Goal: Find contact information: Find contact information

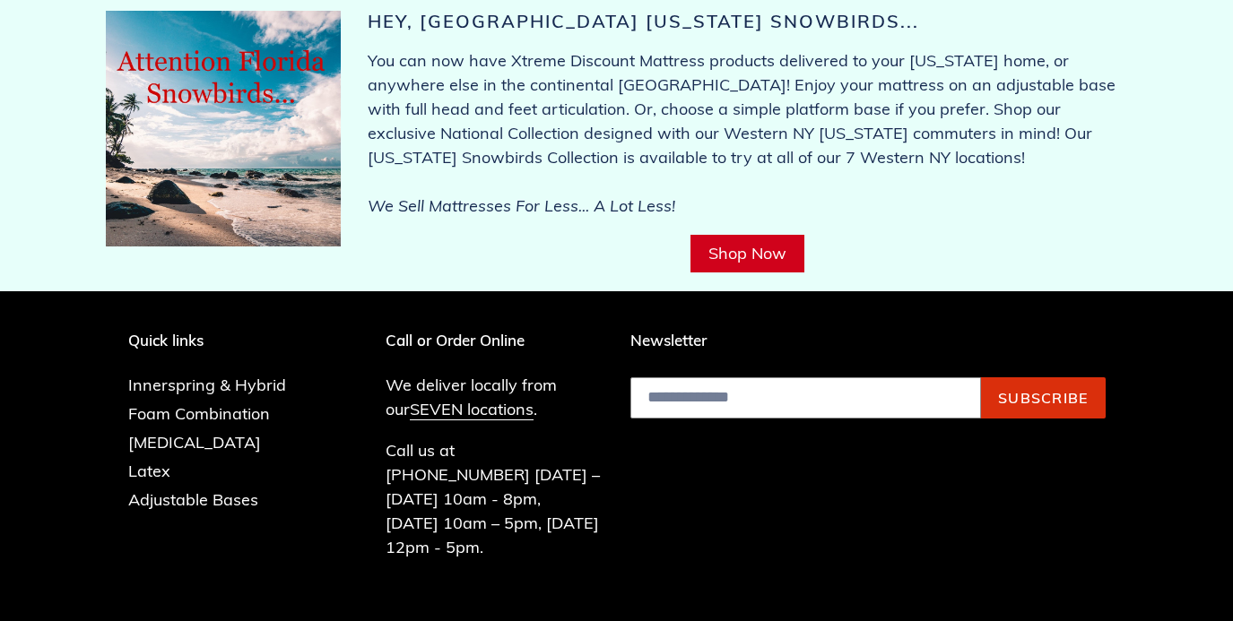
scroll to position [7114, 0]
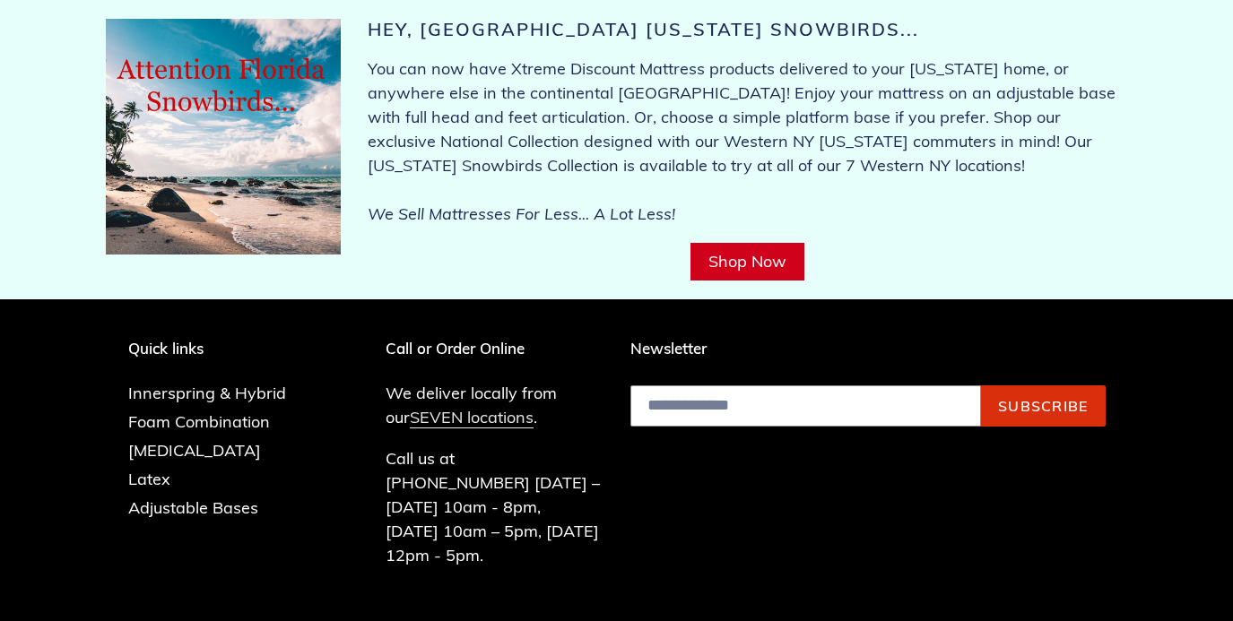
click at [472, 407] on link "SEVEN locations" at bounding box center [472, 418] width 124 height 22
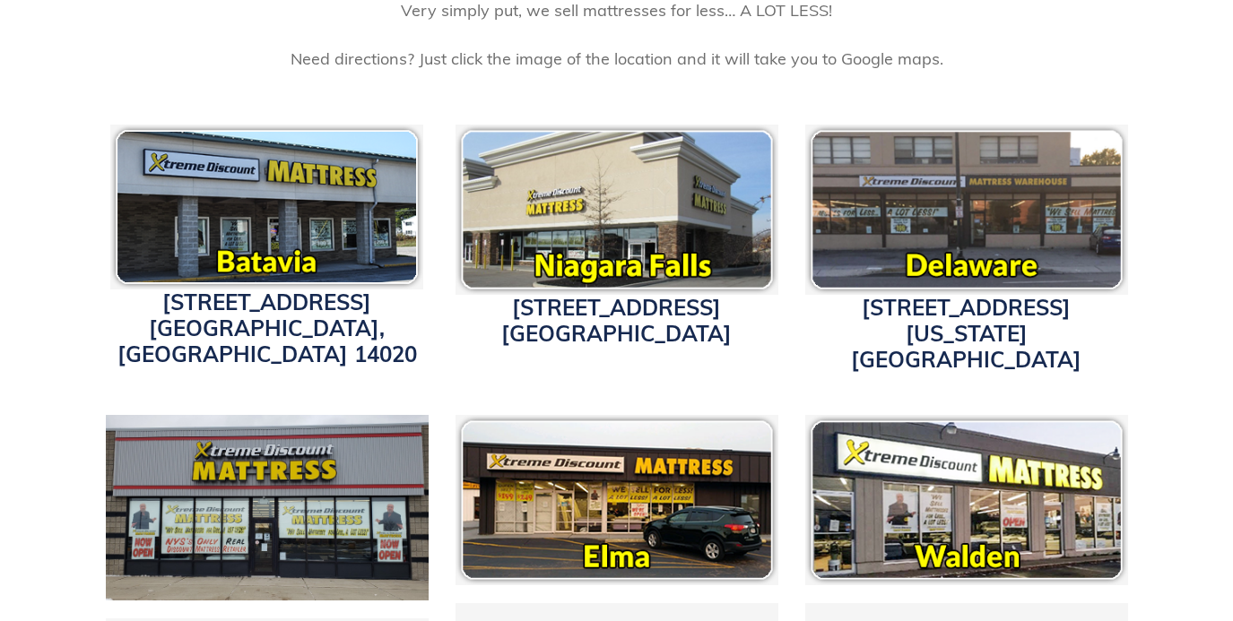
scroll to position [547, 0]
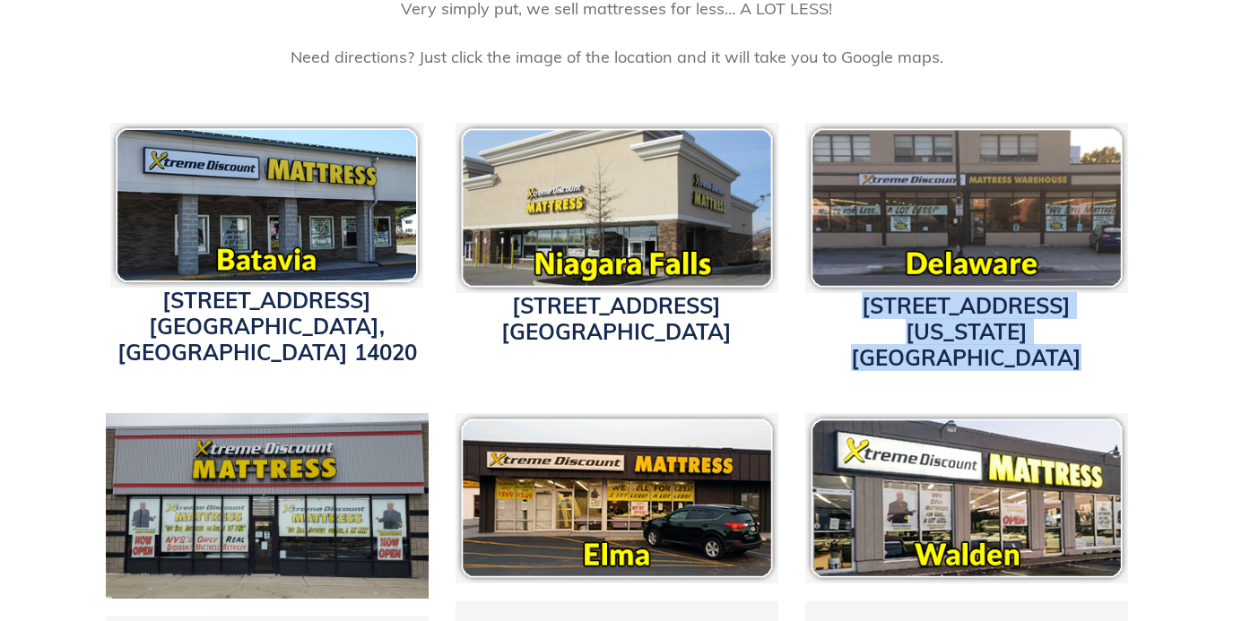
drag, startPoint x: 851, startPoint y: 300, endPoint x: 1077, endPoint y: 340, distance: 229.4
click at [1077, 340] on h3 "3514 Delaware Ave. Buffalo, NY 14217" at bounding box center [966, 331] width 323 height 77
copy link "3514 Delaware Ave. Buffalo, NY 14217"
